Goal: Transaction & Acquisition: Purchase product/service

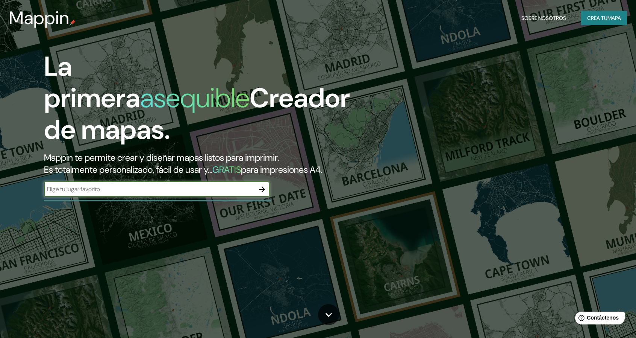
paste input "Ventanilla,"
type input "Ventanilla, [GEOGRAPHIC_DATA]"
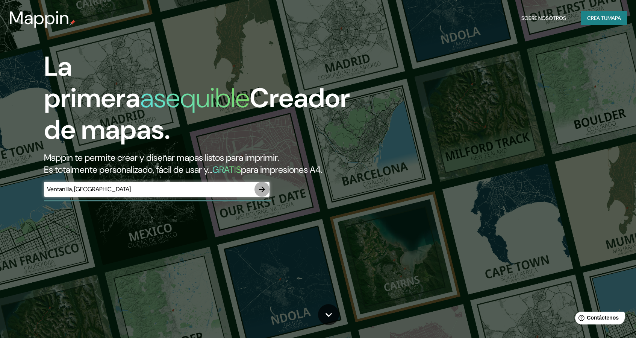
click at [267, 190] on button "button" at bounding box center [261, 189] width 15 height 15
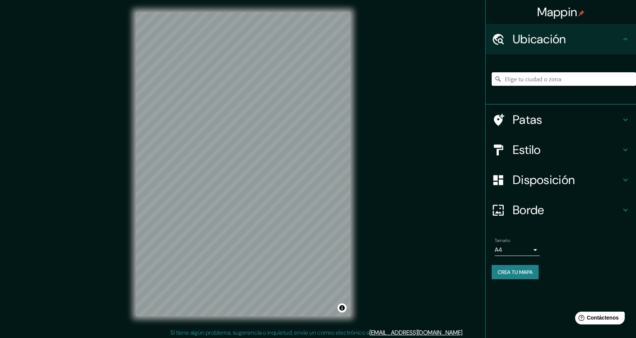
click at [520, 80] on input "Elige tu ciudad o zona" at bounding box center [564, 79] width 144 height 14
paste input "Ventanilla,"
paste input "[GEOGRAPHIC_DATA]"
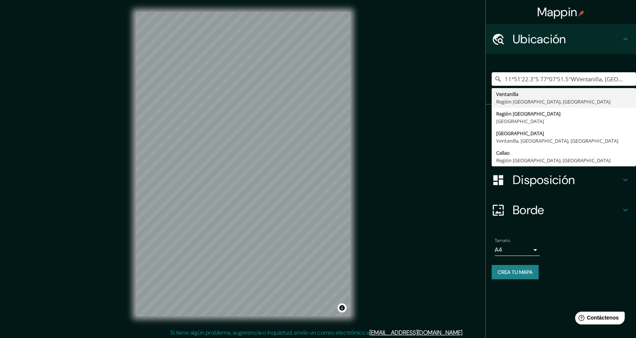
type input "11°51'22.3"S 77°07'51.5"WVentanilla, [GEOGRAPHIC_DATA], [GEOGRAPHIC_DATA]"
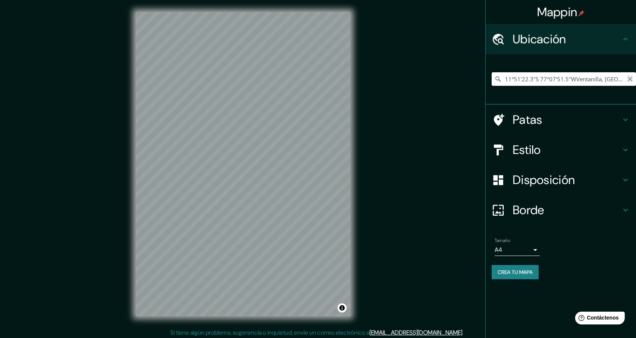
click at [629, 82] on icon "Claro" at bounding box center [630, 79] width 6 height 6
paste input "ZONA INDUSTRIAL"
type input "[GEOGRAPHIC_DATA], [GEOGRAPHIC_DATA]"
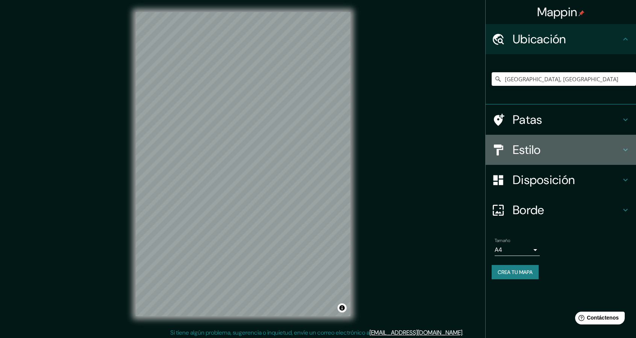
click at [523, 146] on font "Estilo" at bounding box center [527, 150] width 28 height 16
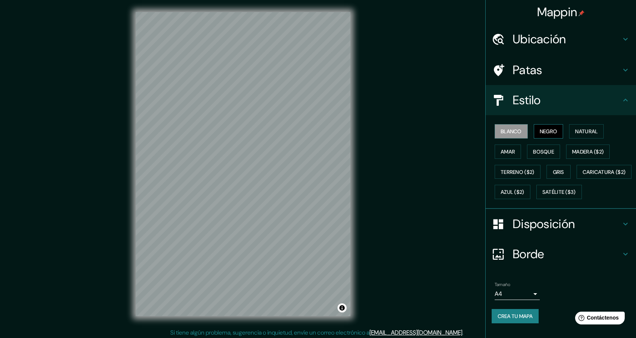
click at [543, 130] on font "Negro" at bounding box center [549, 131] width 18 height 7
click at [583, 130] on font "Natural" at bounding box center [586, 131] width 23 height 7
click at [586, 150] on font "Madera ($2)" at bounding box center [588, 151] width 32 height 7
click at [578, 131] on font "Natural" at bounding box center [586, 131] width 23 height 7
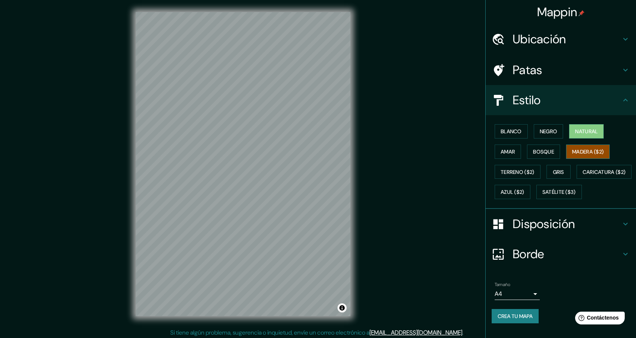
click at [572, 148] on font "Madera ($2)" at bounding box center [588, 151] width 32 height 7
click at [527, 149] on button "Bosque" at bounding box center [543, 151] width 33 height 14
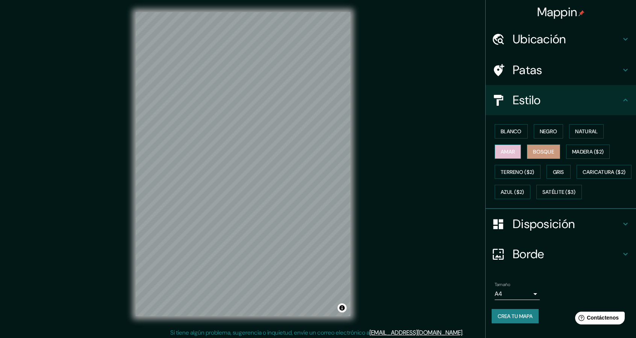
click at [510, 149] on button "Amar" at bounding box center [508, 151] width 26 height 14
click at [533, 148] on font "Bosque" at bounding box center [543, 151] width 21 height 7
click at [580, 129] on font "Natural" at bounding box center [586, 131] width 23 height 7
